Goal: Task Accomplishment & Management: Complete application form

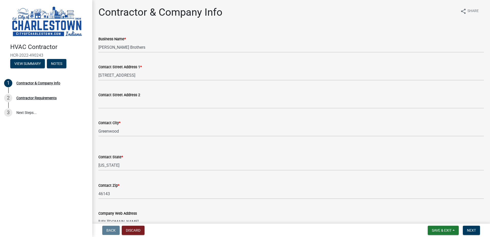
select select "IN"
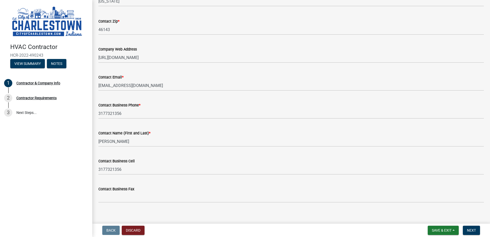
scroll to position [169, 0]
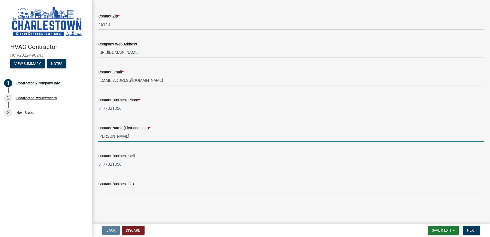
click at [165, 139] on input "[PERSON_NAME]" at bounding box center [290, 136] width 385 height 11
click at [477, 230] on button "Next" at bounding box center [471, 229] width 17 height 9
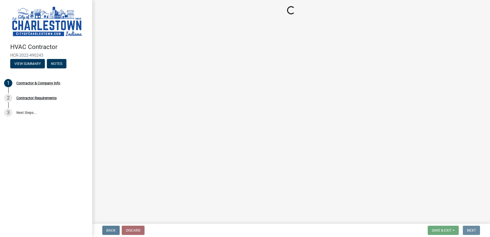
scroll to position [0, 0]
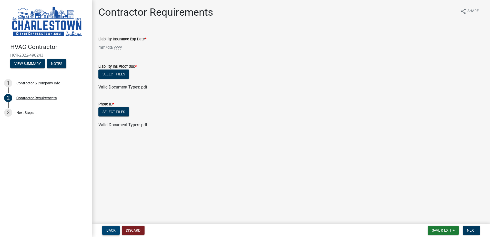
click at [116, 230] on button "Back" at bounding box center [110, 229] width 17 height 9
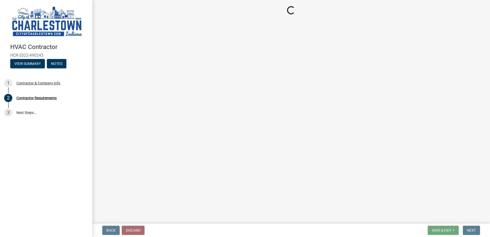
select select "IN"
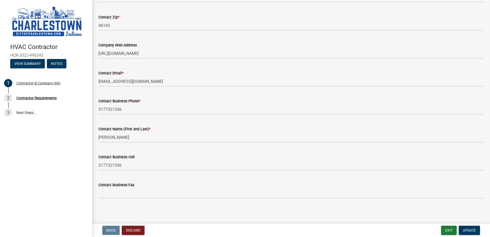
scroll to position [169, 0]
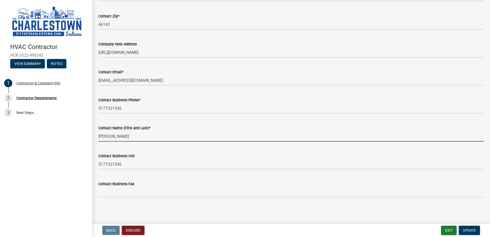
click at [134, 132] on input "[PERSON_NAME]" at bounding box center [290, 136] width 385 height 11
type input "[PERSON_NAME]"
click at [475, 230] on span "Update" at bounding box center [469, 230] width 13 height 4
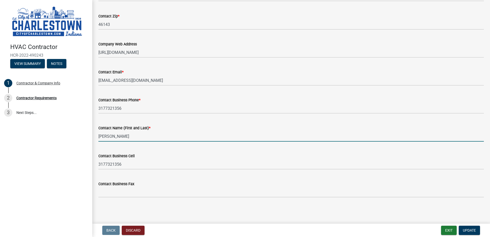
scroll to position [0, 0]
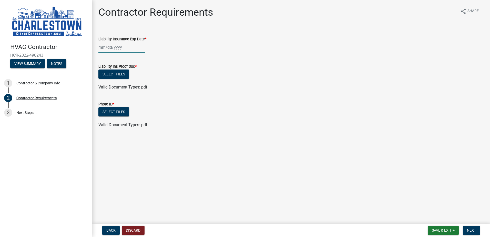
click at [111, 46] on div at bounding box center [121, 47] width 47 height 11
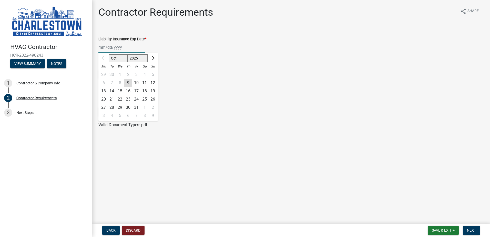
type input "[DATE]"
click at [213, 60] on form "Liability Ins Proof Doc * Select files Valid Document Types: pdf" at bounding box center [290, 73] width 385 height 33
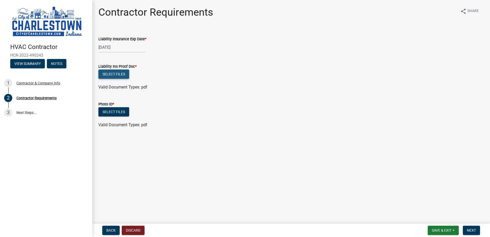
click at [121, 72] on button "Select files" at bounding box center [113, 73] width 31 height 9
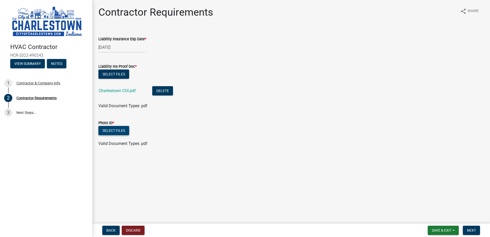
click at [111, 129] on button "Select files" at bounding box center [113, 130] width 31 height 9
click at [464, 227] on button "Next" at bounding box center [471, 229] width 17 height 9
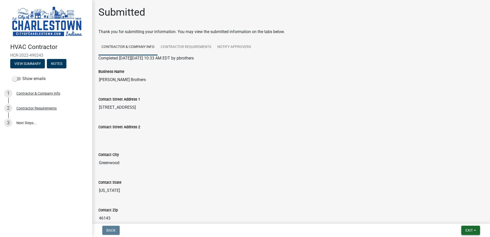
click at [465, 228] on span "Exit" at bounding box center [468, 230] width 7 height 4
click at [456, 215] on button "Save & Exit" at bounding box center [459, 217] width 41 height 12
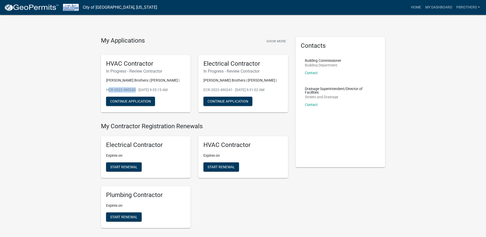
drag, startPoint x: 134, startPoint y: 89, endPoint x: 105, endPoint y: 89, distance: 29.5
click at [105, 89] on div "HVAC Contractor In Progress - Review Contractor [PERSON_NAME] Brothers | [PERSO…" at bounding box center [146, 84] width 90 height 58
drag, startPoint x: 105, startPoint y: 89, endPoint x: 135, endPoint y: 90, distance: 30.5
click at [135, 90] on p "HCR-2022-490243 - [DATE] 9:35:15 AM" at bounding box center [145, 89] width 79 height 5
drag, startPoint x: 134, startPoint y: 90, endPoint x: 107, endPoint y: 89, distance: 26.6
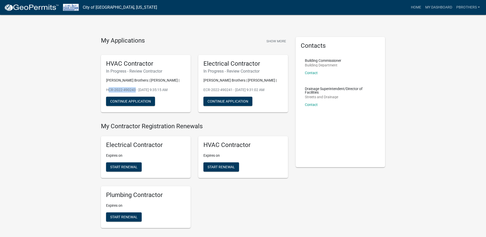
click at [107, 89] on p "HCR-2022-490243 - [DATE] 9:35:15 AM" at bounding box center [145, 89] width 79 height 5
drag, startPoint x: 107, startPoint y: 89, endPoint x: 110, endPoint y: 89, distance: 2.8
click at [110, 89] on p "HCR-2022-490243 - [DATE] 9:35:15 AM" at bounding box center [145, 89] width 79 height 5
click at [135, 90] on p "HCR-2022-490243 - [DATE] 9:35:15 AM" at bounding box center [145, 89] width 79 height 5
drag, startPoint x: 134, startPoint y: 90, endPoint x: 106, endPoint y: 88, distance: 29.0
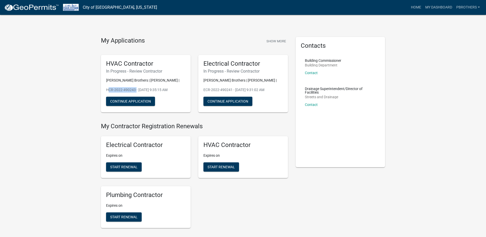
click at [106, 88] on div "HVAC Contractor In Progress - Review Contractor [PERSON_NAME] Brothers | [PERSO…" at bounding box center [146, 84] width 90 height 58
copy p "HCR-2022-490243"
drag, startPoint x: 231, startPoint y: 90, endPoint x: 200, endPoint y: 90, distance: 31.0
click at [200, 90] on div "Electrical Contractor In Progress - Review Contractor [PERSON_NAME] Brothers | …" at bounding box center [243, 84] width 90 height 58
copy p "ECR-2022-490241"
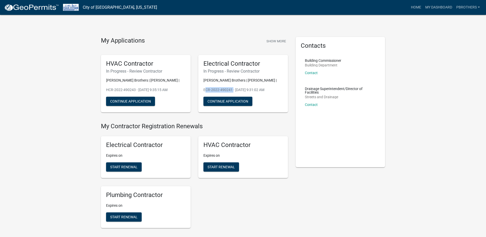
click at [115, 224] on div "Plumbing Contractor Expires on Start Renewal" at bounding box center [146, 207] width 90 height 42
drag, startPoint x: 118, startPoint y: 217, endPoint x: 114, endPoint y: 222, distance: 5.9
click at [118, 217] on span "Start Renewal" at bounding box center [123, 216] width 27 height 4
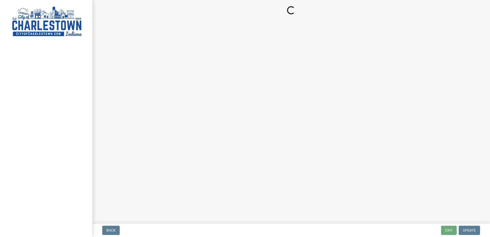
select select "IN"
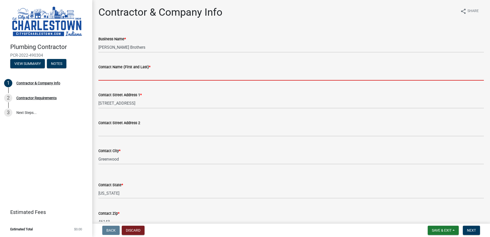
click at [122, 75] on input "Contact Name (First and Last) *" at bounding box center [290, 75] width 385 height 11
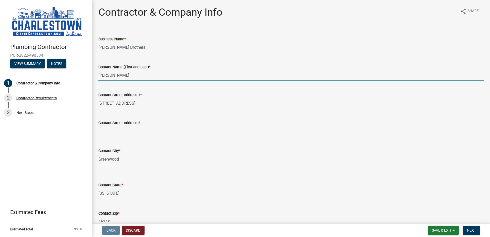
type input "[PERSON_NAME]"
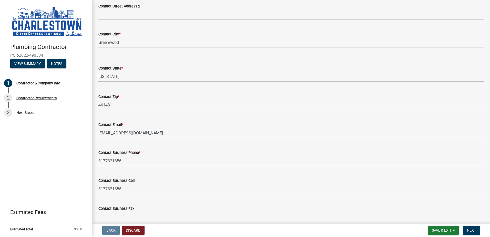
scroll to position [141, 0]
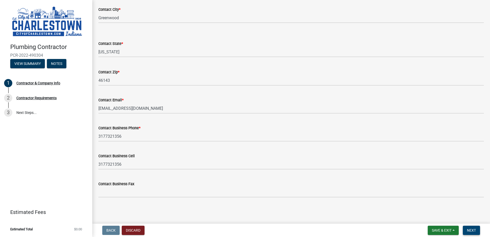
click at [472, 231] on span "Next" at bounding box center [471, 230] width 9 height 4
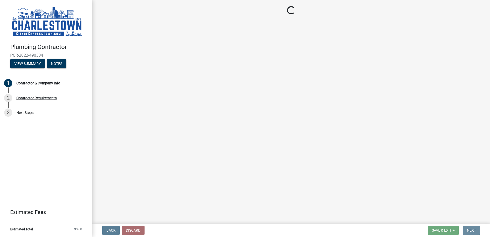
scroll to position [0, 0]
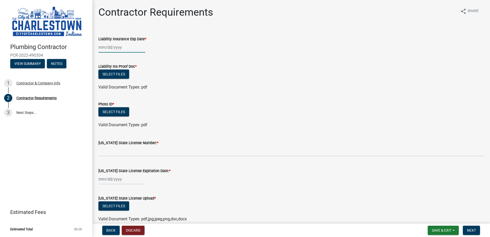
click at [116, 50] on div at bounding box center [121, 47] width 47 height 11
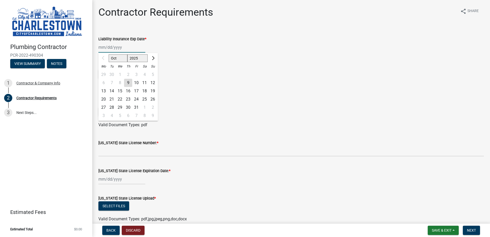
click at [117, 49] on input "Liability Insurance Exp Date *" at bounding box center [121, 47] width 47 height 11
type input "[DATE]"
select select "10"
select select "2025"
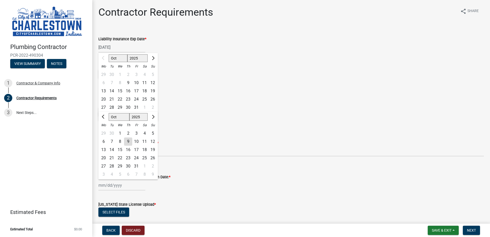
click at [297, 87] on div "Valid Document Types: pdf" at bounding box center [291, 87] width 393 height 6
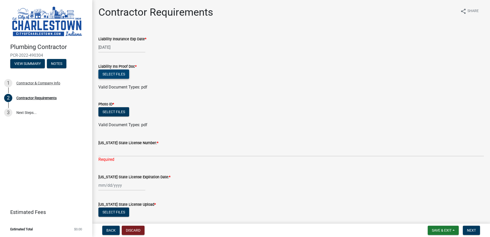
click at [111, 75] on button "Select files" at bounding box center [113, 73] width 31 height 9
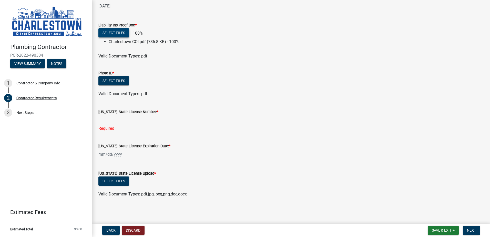
scroll to position [41, 0]
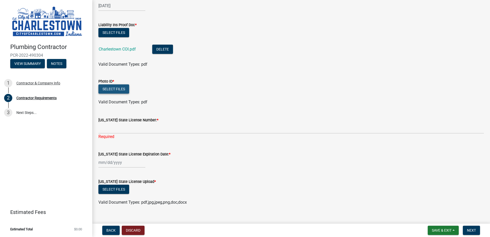
click at [126, 89] on button "Select files" at bounding box center [113, 88] width 31 height 9
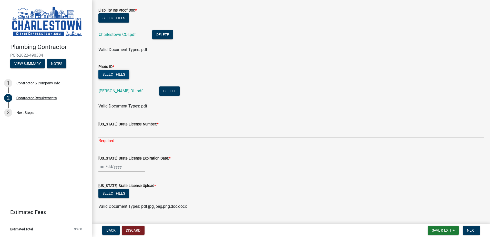
scroll to position [69, 0]
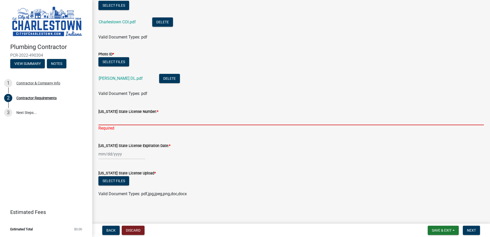
click at [141, 123] on input "[US_STATE] State License Number: *" at bounding box center [290, 119] width 385 height 11
type input "PC11700082"
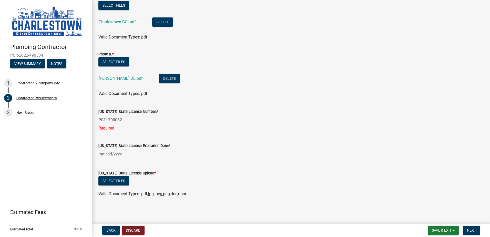
click at [268, 174] on div "[US_STATE] State License Upload *" at bounding box center [290, 173] width 385 height 6
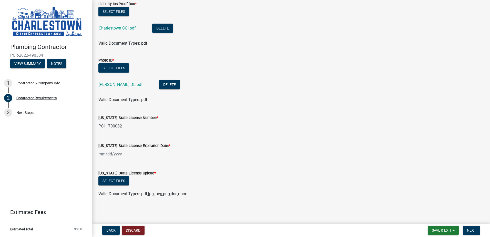
click at [110, 155] on div at bounding box center [121, 154] width 47 height 11
select select "10"
select select "2025"
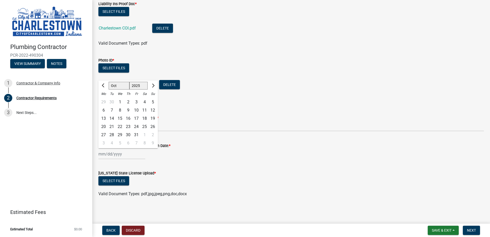
click at [249, 67] on div "Select files" at bounding box center [290, 68] width 385 height 11
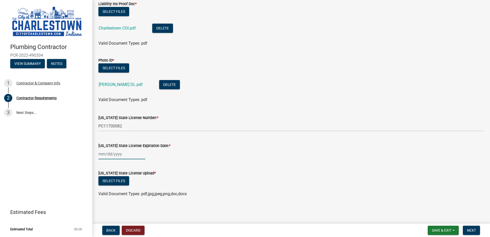
click at [107, 153] on div at bounding box center [121, 154] width 47 height 11
select select "10"
select select "2025"
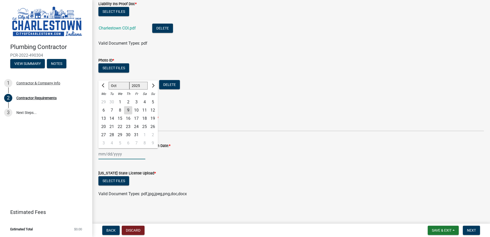
click at [100, 154] on input "[US_STATE] State License Expiration Date: *" at bounding box center [121, 154] width 47 height 11
type input "[DATE]"
click at [181, 152] on div "[DATE] Jan Feb Mar Apr [PERSON_NAME][DATE] Sep Oct Nov [DATE] 1526 1527 1528 15…" at bounding box center [290, 154] width 385 height 11
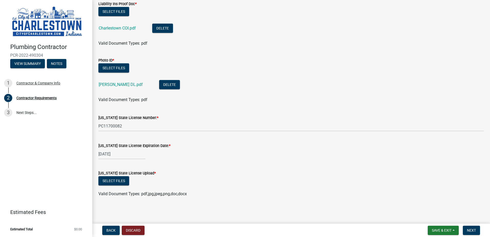
click at [114, 188] on ul at bounding box center [290, 188] width 385 height 4
click at [114, 180] on button "Select files" at bounding box center [113, 180] width 31 height 9
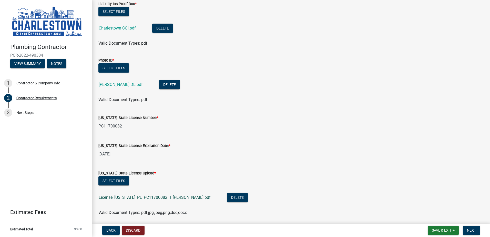
click at [151, 197] on link "License_[US_STATE]_PL_PC11700082_T [PERSON_NAME].pdf" at bounding box center [155, 197] width 112 height 5
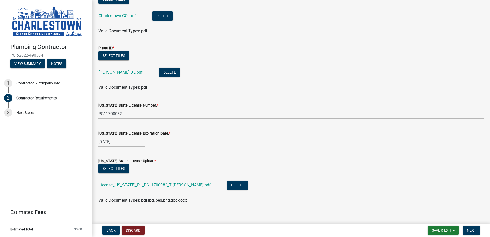
scroll to position [81, 0]
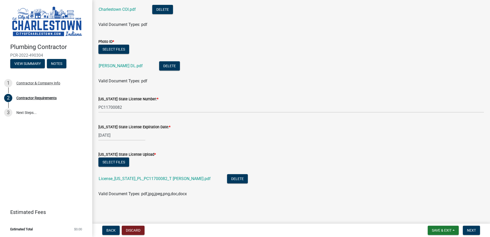
click at [278, 160] on div "Select files" at bounding box center [290, 162] width 385 height 11
click at [227, 177] on button "Delete" at bounding box center [237, 178] width 21 height 9
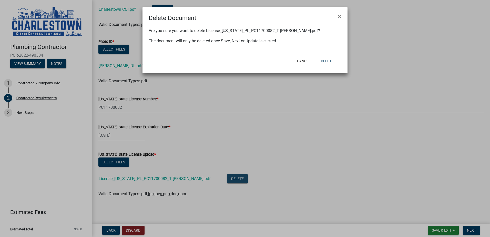
click at [307, 166] on ngb-modal-window "Delete Document × Are you sure you want to delete License_[US_STATE]_PL_PC11700…" at bounding box center [245, 118] width 490 height 237
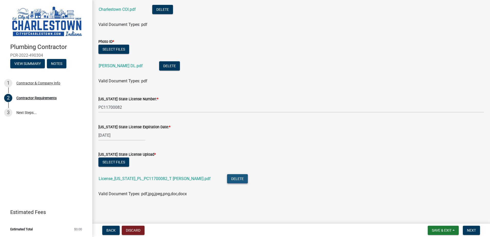
click at [227, 174] on button "Delete" at bounding box center [237, 178] width 21 height 9
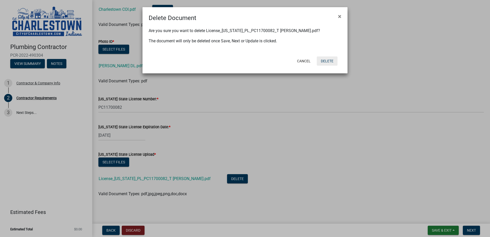
click at [331, 59] on button "Delete" at bounding box center [327, 60] width 21 height 9
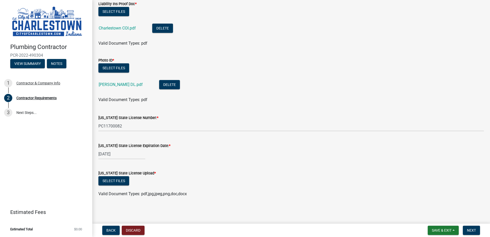
scroll to position [63, 0]
click at [442, 232] on span "Save & Exit" at bounding box center [442, 230] width 20 height 4
click at [429, 215] on button "Save & Exit" at bounding box center [438, 217] width 41 height 12
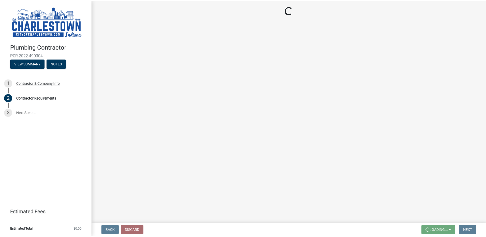
scroll to position [0, 0]
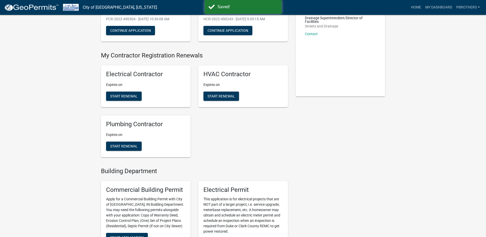
scroll to position [26, 0]
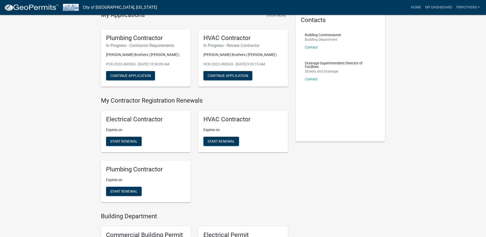
drag, startPoint x: 399, startPoint y: 127, endPoint x: 418, endPoint y: 73, distance: 57.1
drag, startPoint x: 392, startPoint y: 140, endPoint x: 407, endPoint y: 136, distance: 15.5
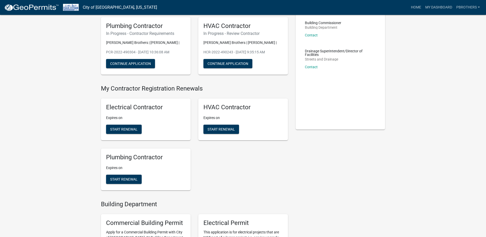
scroll to position [0, 0]
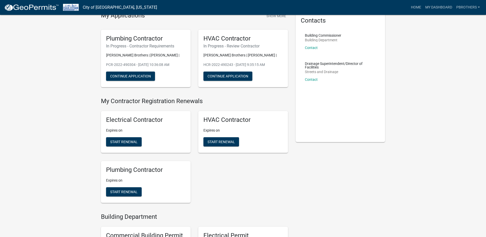
scroll to position [26, 0]
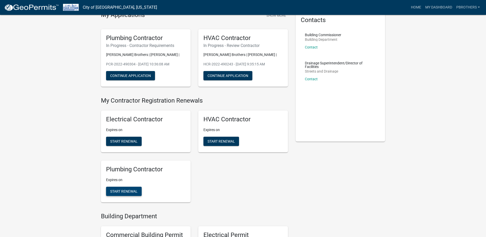
click at [130, 194] on button "Start Renewal" at bounding box center [124, 190] width 36 height 9
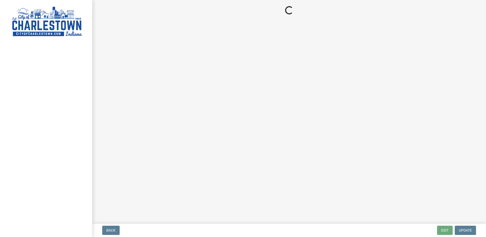
select select "IN"
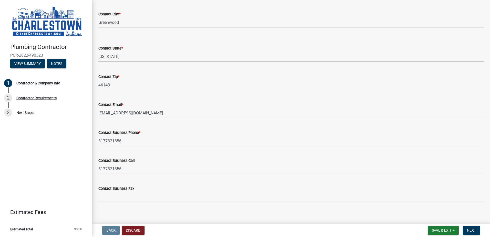
scroll to position [141, 0]
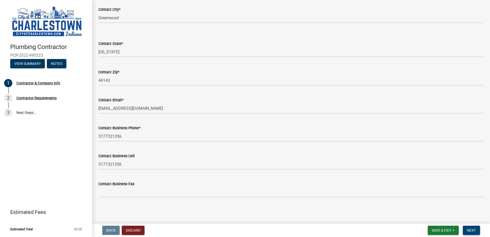
click at [474, 230] on span "Next" at bounding box center [471, 230] width 9 height 4
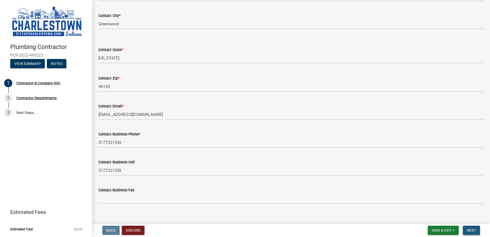
scroll to position [147, 0]
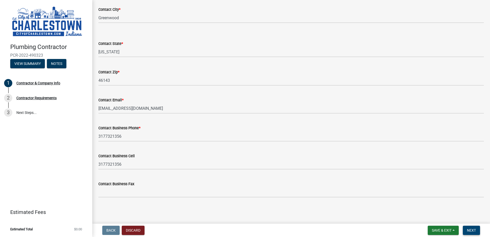
click at [473, 231] on span "Next" at bounding box center [471, 230] width 9 height 4
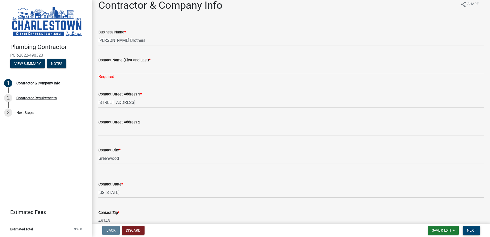
scroll to position [0, 0]
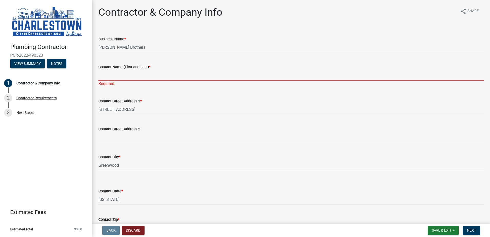
click at [151, 73] on input "Contact Name (First and Last) *" at bounding box center [290, 75] width 385 height 11
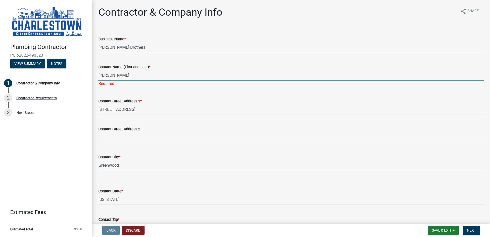
type input "[PERSON_NAME]"
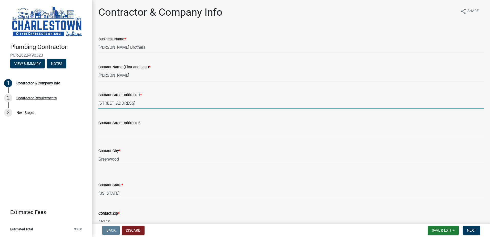
click at [173, 29] on div "Business Name * [PERSON_NAME] Brothers" at bounding box center [290, 41] width 385 height 24
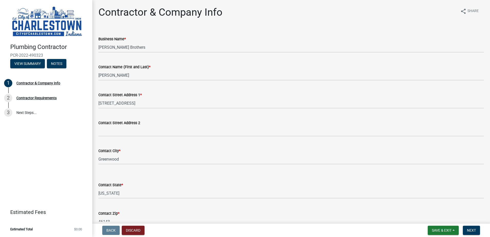
scroll to position [141, 0]
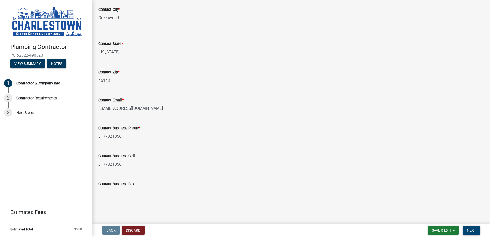
click at [471, 226] on button "Next" at bounding box center [471, 229] width 17 height 9
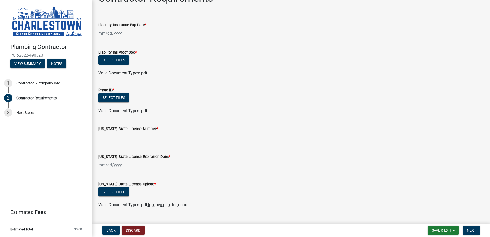
scroll to position [25, 0]
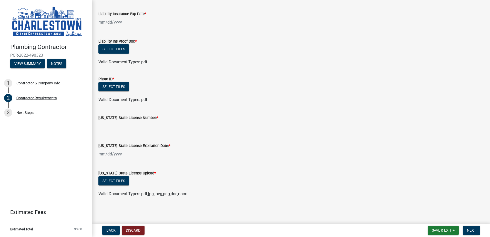
click at [148, 129] on input "[US_STATE] State License Number: *" at bounding box center [290, 126] width 385 height 11
paste input "PC11700082"
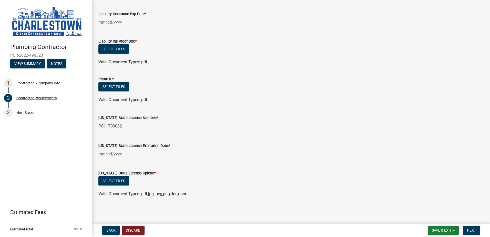
type input "PC11700082"
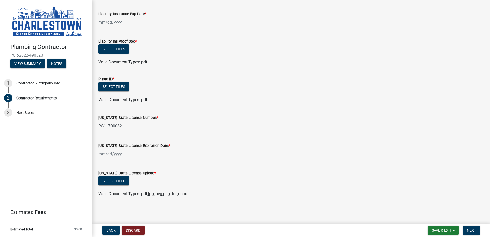
click at [116, 152] on div at bounding box center [121, 154] width 47 height 11
select select "10"
select select "2025"
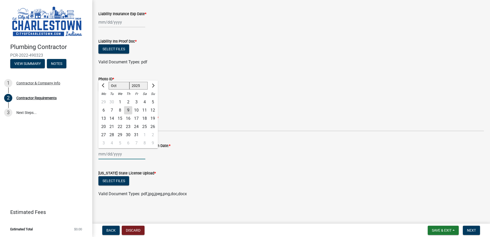
click at [101, 153] on input "[US_STATE] State License Expiration Date: *" at bounding box center [121, 154] width 47 height 11
type input "[DATE]"
click at [220, 172] on div "[US_STATE] State License Upload *" at bounding box center [290, 173] width 385 height 6
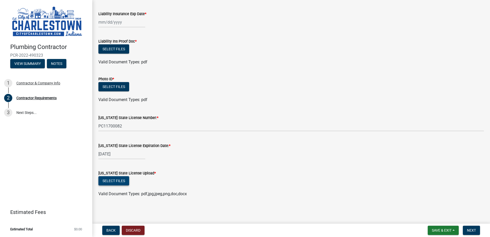
click at [121, 179] on button "Select files" at bounding box center [113, 180] width 31 height 9
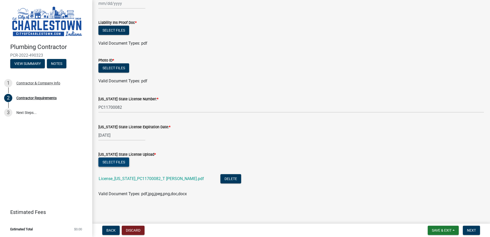
scroll to position [0, 0]
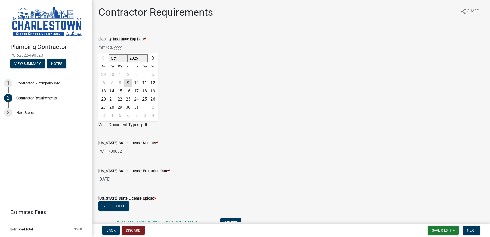
click at [106, 43] on div "Oct Nov [DATE] 2026 2027 2028 2029 2030 2031 2032 2033 2034 2035 2036 2037 2038…" at bounding box center [121, 47] width 47 height 11
click at [101, 47] on input "Liability Insurance Exp Date *" at bounding box center [121, 47] width 47 height 11
type input "[DATE]"
click at [193, 23] on div "Contractor Requirements share Share Liability Insurance Exp Date * [DATE] Oct N…" at bounding box center [291, 128] width 393 height 244
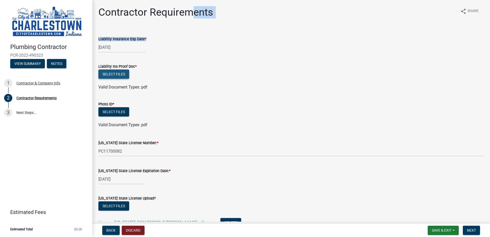
click at [119, 74] on button "Select files" at bounding box center [113, 73] width 31 height 9
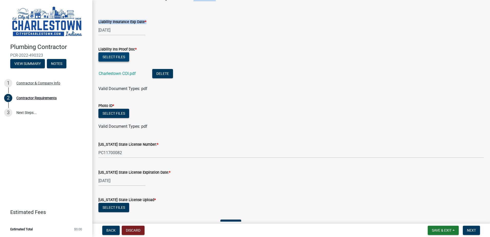
scroll to position [26, 0]
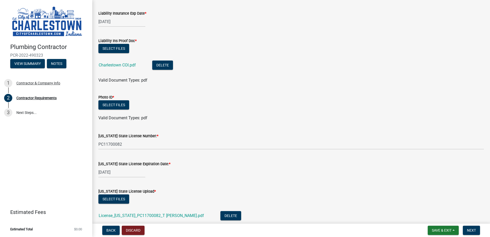
click at [289, 88] on wm-data-entity-input "Liability Ins Proof Doc * Select files Charlestown COI.pdf Delete Valid Documen…" at bounding box center [290, 60] width 385 height 56
click at [118, 102] on button "Select files" at bounding box center [113, 104] width 31 height 9
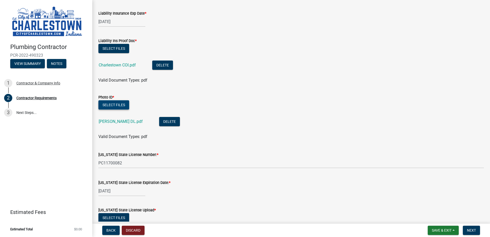
click at [85, 151] on div "Plumbing Contractor PCR-2022-490323 View Summary Notes 1 Contractor & Company I…" at bounding box center [46, 118] width 92 height 237
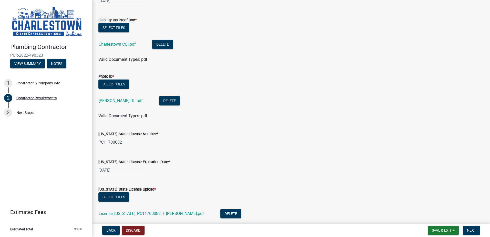
scroll to position [81, 0]
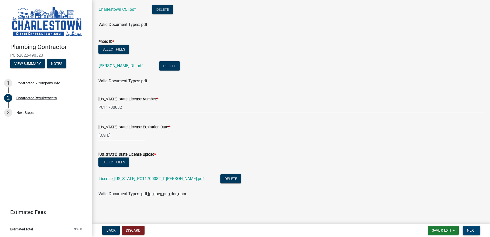
click at [471, 233] on button "Next" at bounding box center [471, 229] width 17 height 9
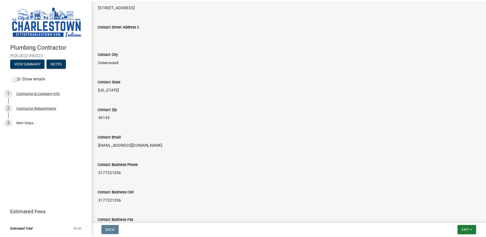
scroll to position [170, 0]
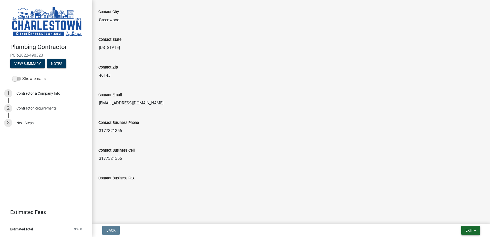
click at [468, 228] on span "Exit" at bounding box center [468, 230] width 7 height 4
click at [455, 216] on button "Save & Exit" at bounding box center [459, 217] width 41 height 12
